Goal: Find specific page/section: Find specific page/section

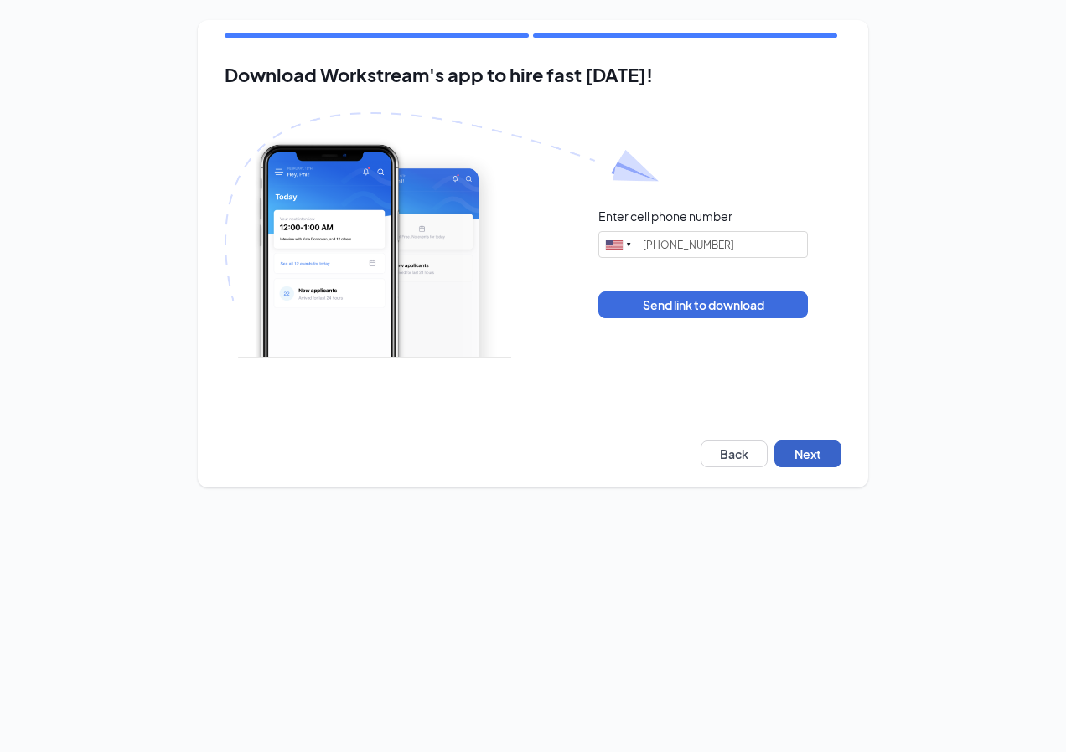
click at [810, 464] on button "Next" at bounding box center [807, 454] width 67 height 27
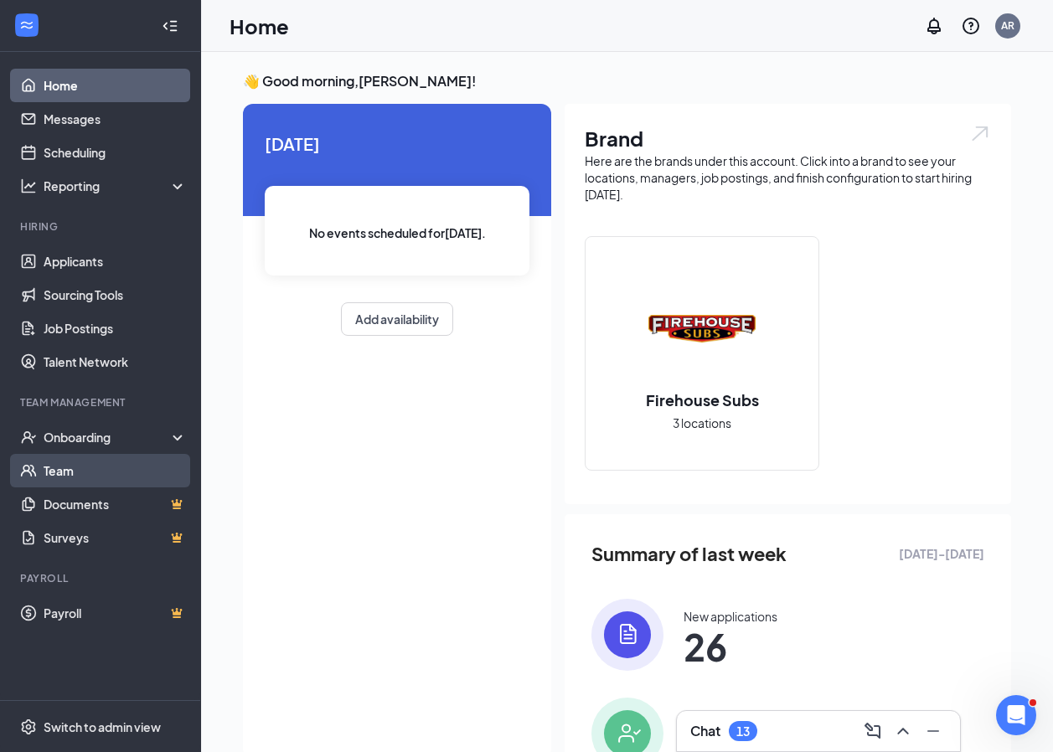
click at [107, 471] on link "Team" at bounding box center [115, 471] width 143 height 34
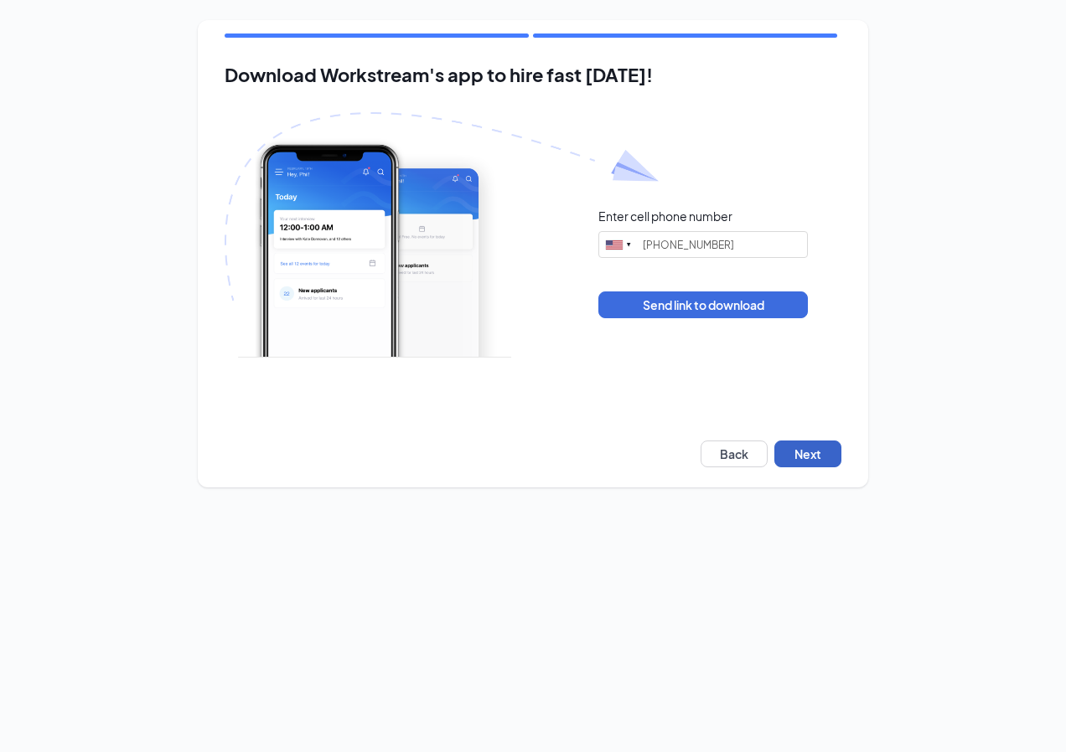
click at [797, 464] on button "Next" at bounding box center [807, 454] width 67 height 27
